Goal: Transaction & Acquisition: Purchase product/service

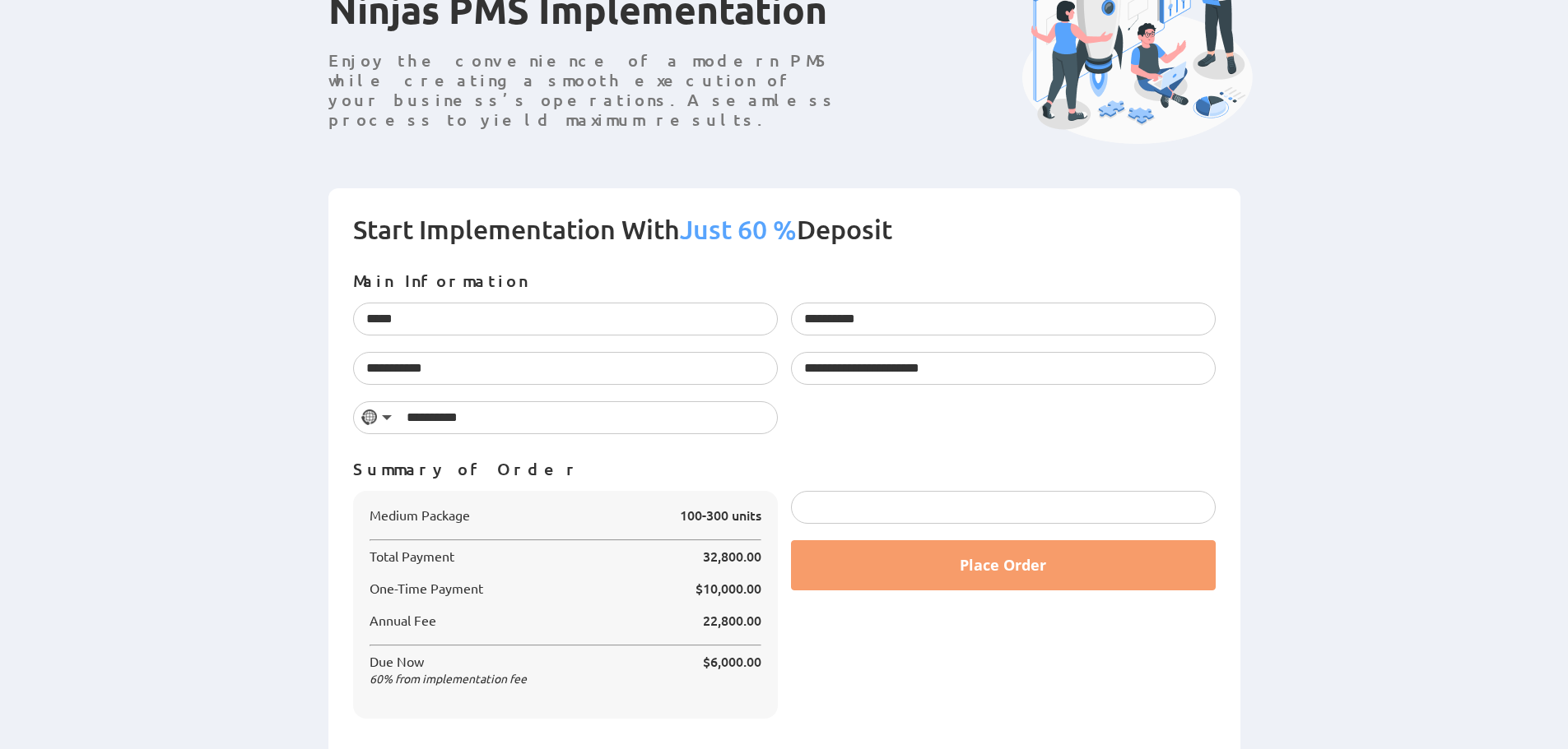
scroll to position [214, 0]
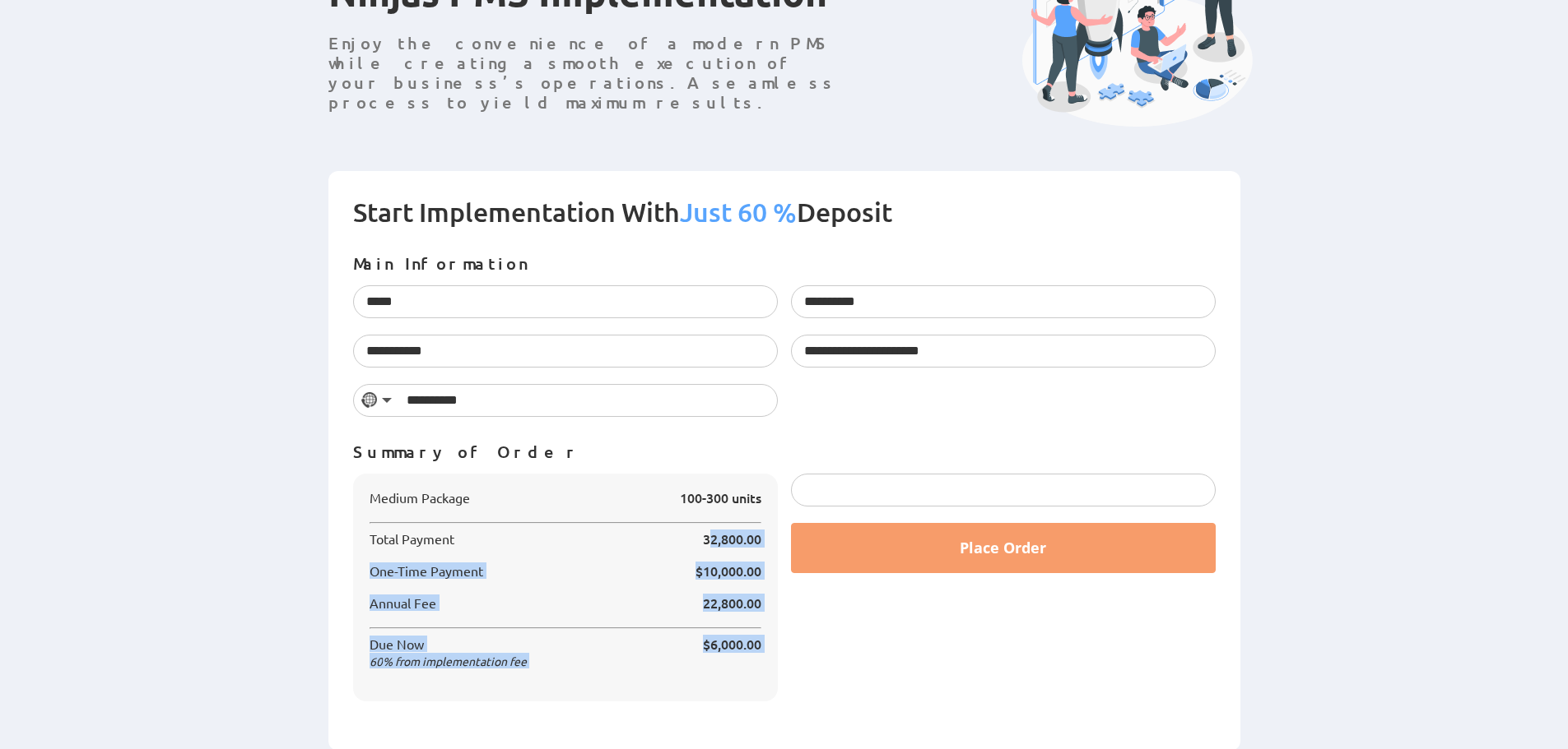
drag, startPoint x: 684, startPoint y: 533, endPoint x: 788, endPoint y: 640, distance: 149.2
click at [788, 640] on div "Medium Package 100-300 units Total Payment 32,800.00 $10,000.00" at bounding box center [784, 596] width 876 height 244
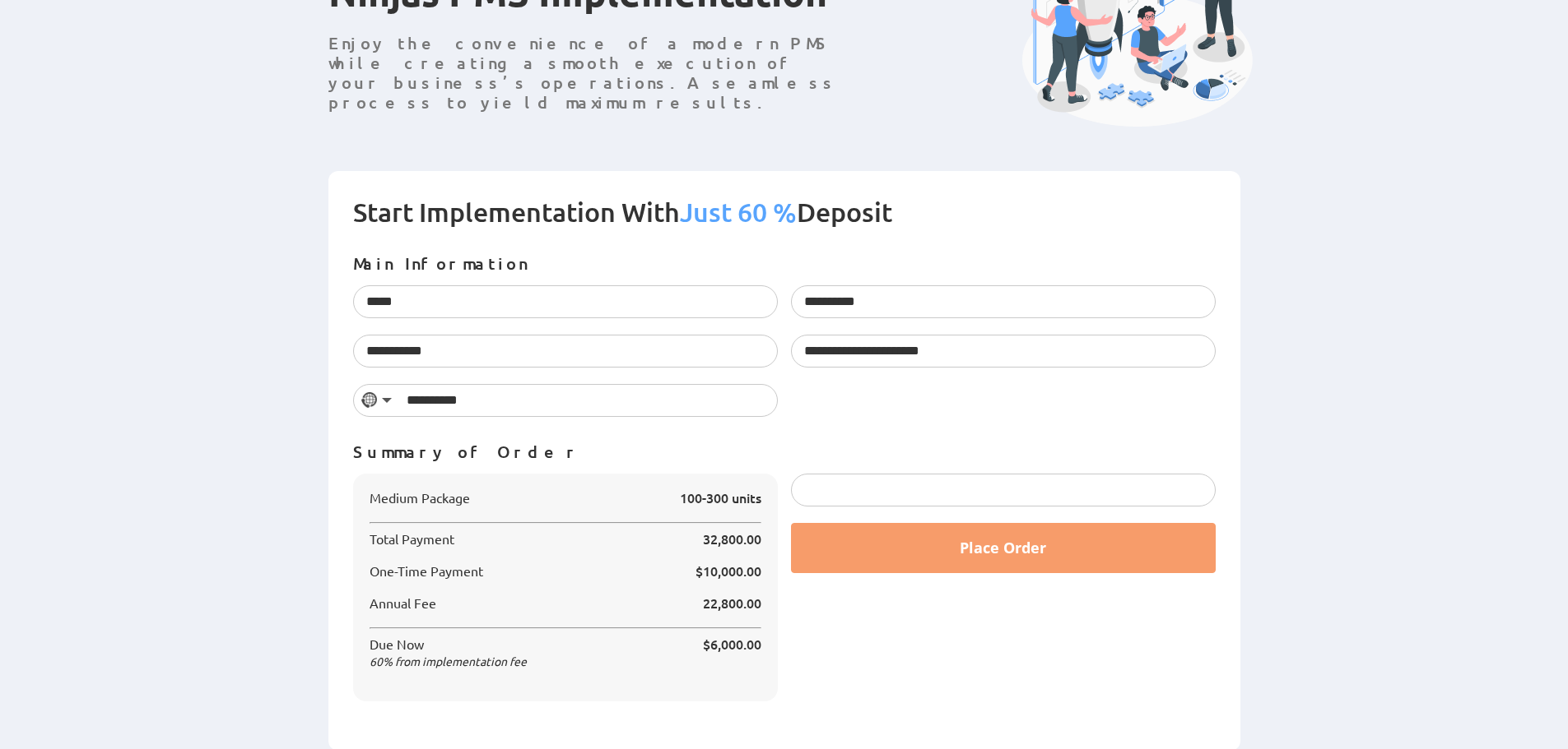
click at [905, 677] on div "Place Order" at bounding box center [1003, 596] width 438 height 244
drag, startPoint x: 365, startPoint y: 643, endPoint x: 497, endPoint y: 639, distance: 132.1
click at [497, 639] on div "Medium Package 100-300 units Total Payment 32,800.00 $10,000.00 22,800.00 60 $6…" at bounding box center [565, 588] width 425 height 228
copy span "Due Now"
drag, startPoint x: 846, startPoint y: 150, endPoint x: 462, endPoint y: 191, distance: 386.2
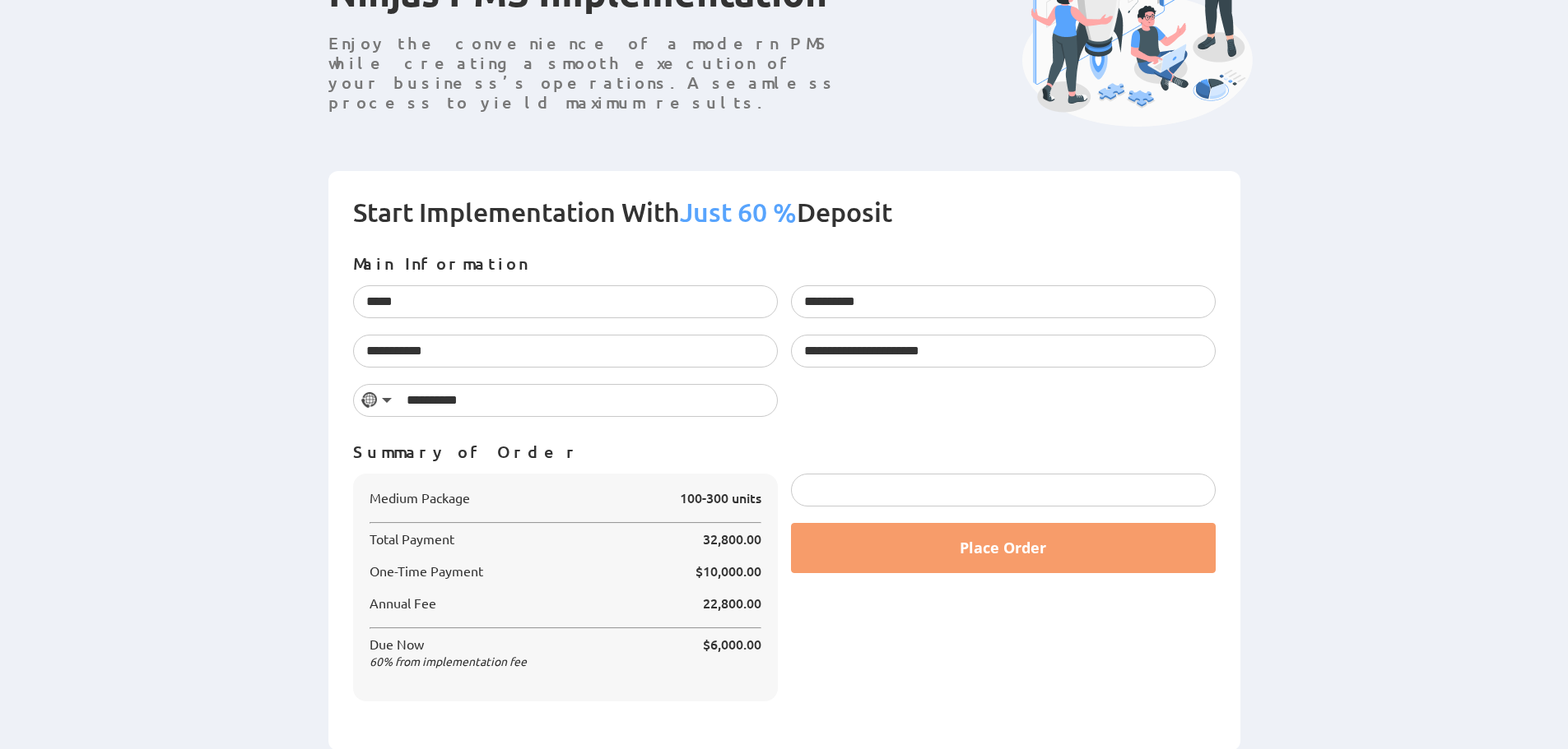
click at [465, 173] on form "**********" at bounding box center [784, 462] width 912 height 580
drag, startPoint x: 364, startPoint y: 598, endPoint x: 595, endPoint y: 610, distance: 231.3
click at [595, 610] on div "Medium Package 100-300 units Total Payment 32,800.00 $10,000.00 22,800.00 60 $6…" at bounding box center [565, 588] width 425 height 228
